Goal: Task Accomplishment & Management: Use online tool/utility

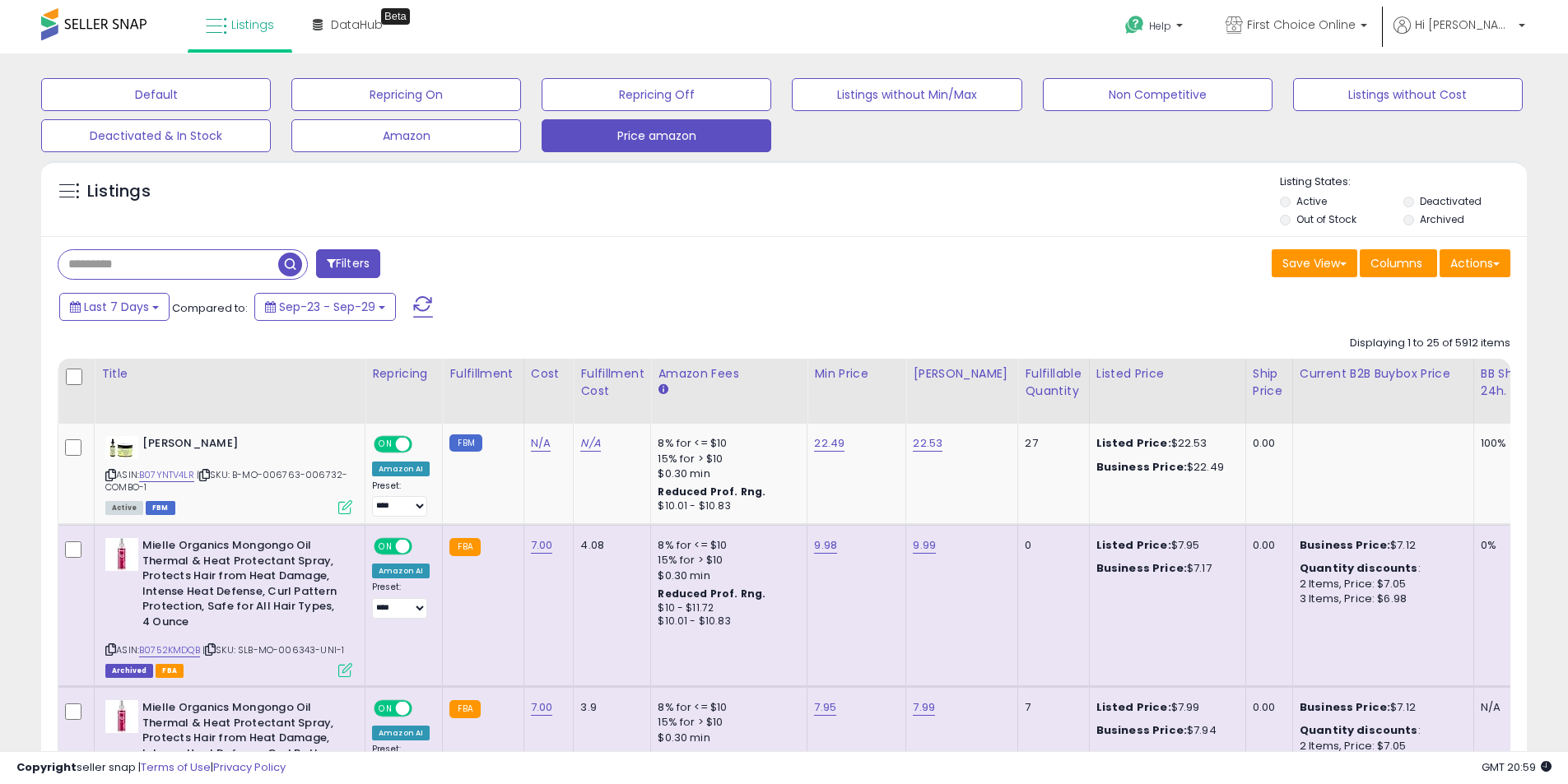
click at [1484, 263] on button "Actions" at bounding box center [1475, 264] width 71 height 28
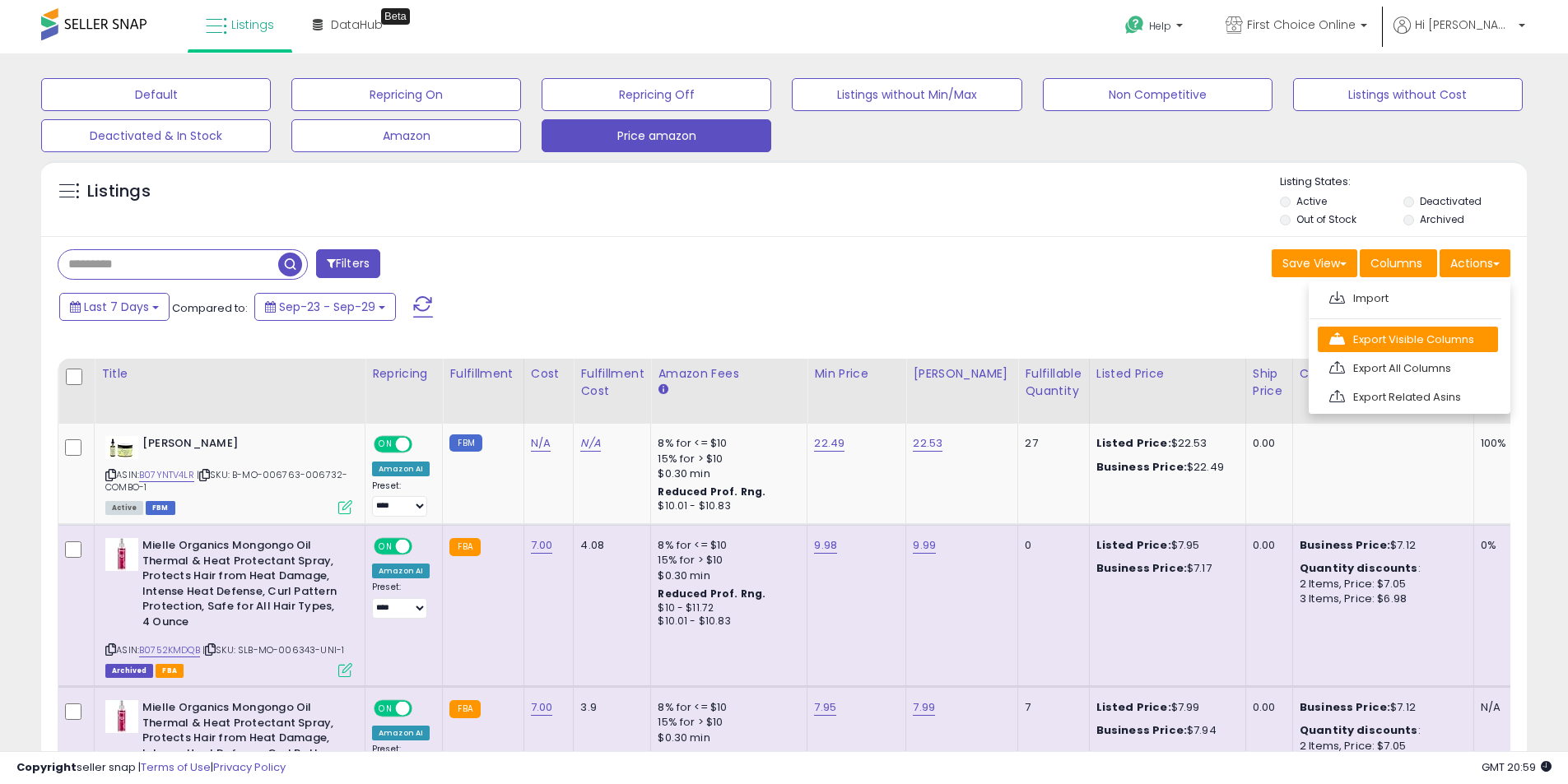
click at [1410, 351] on link "Export Visible Columns" at bounding box center [1408, 339] width 181 height 26
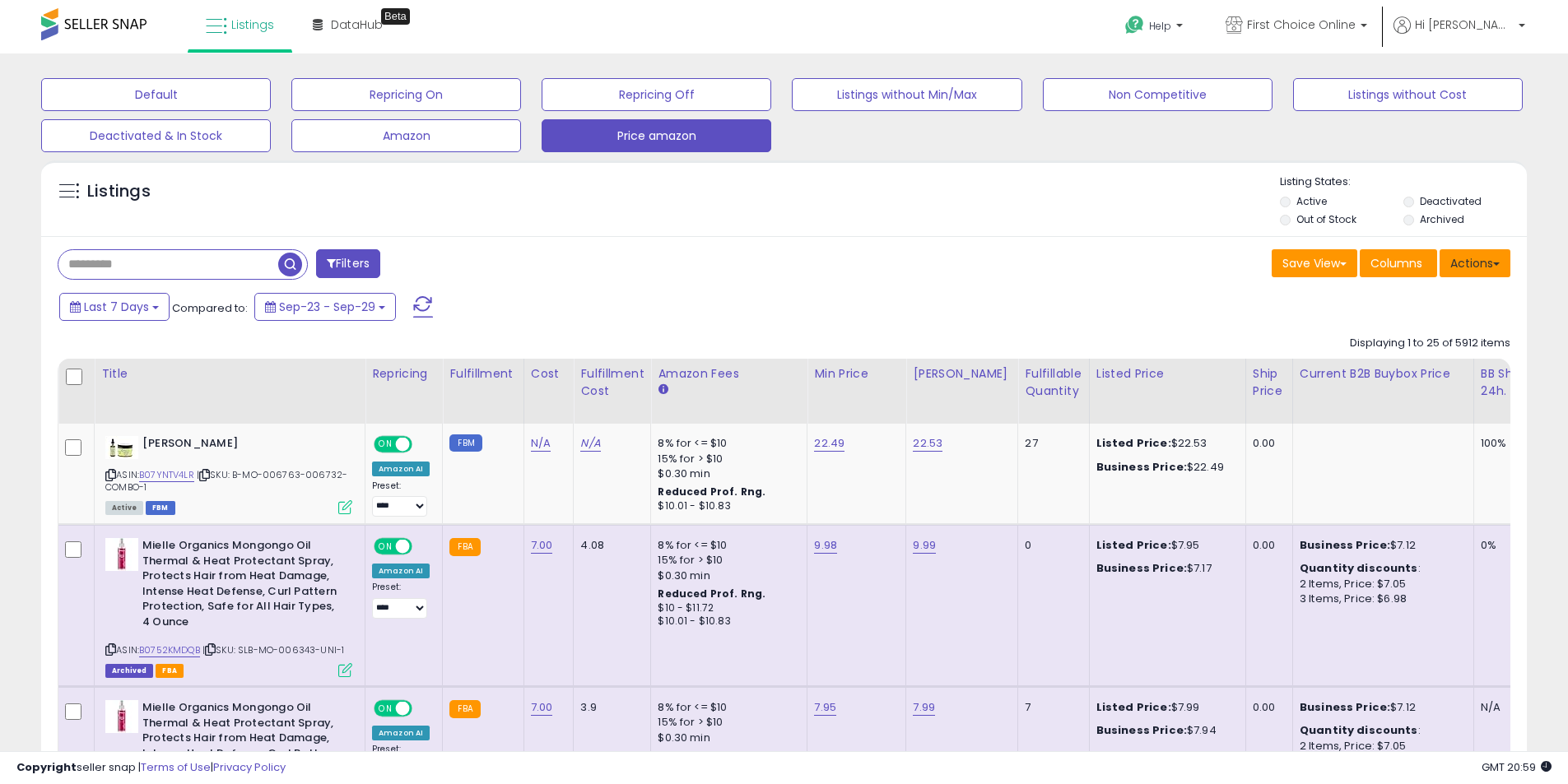
click at [1492, 275] on button "Actions" at bounding box center [1475, 264] width 71 height 28
click at [1382, 335] on link "Export Visible Columns" at bounding box center [1408, 339] width 181 height 26
click at [1489, 263] on button "Actions" at bounding box center [1475, 264] width 71 height 28
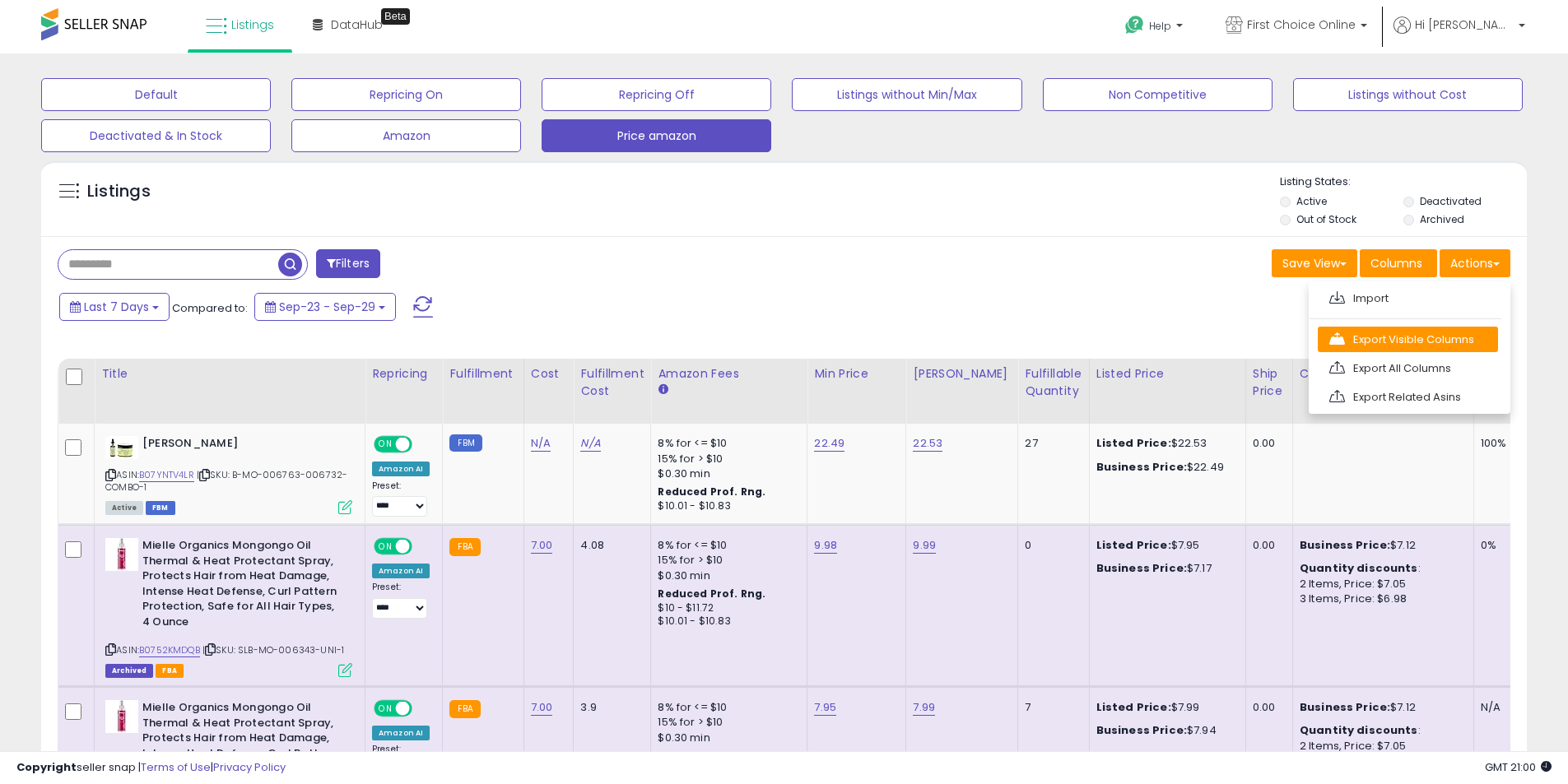
click at [1409, 339] on link "Export Visible Columns" at bounding box center [1408, 339] width 181 height 26
